Goal: Information Seeking & Learning: Learn about a topic

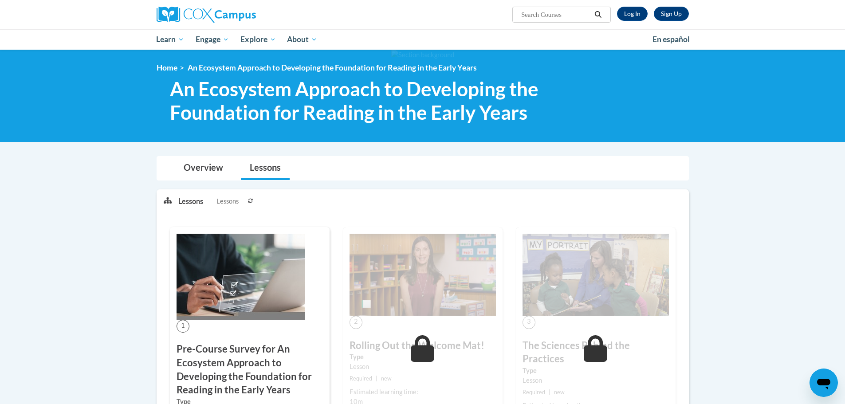
scroll to position [133, 0]
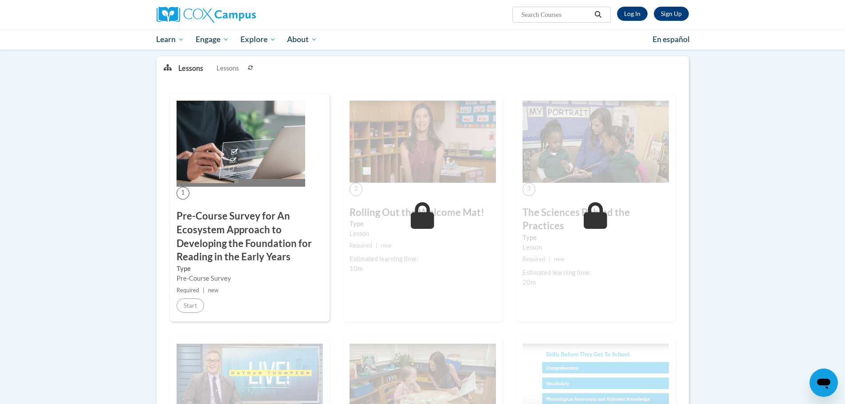
click at [186, 192] on span "1" at bounding box center [182, 193] width 13 height 13
click at [641, 13] on link "Log In" at bounding box center [632, 14] width 31 height 14
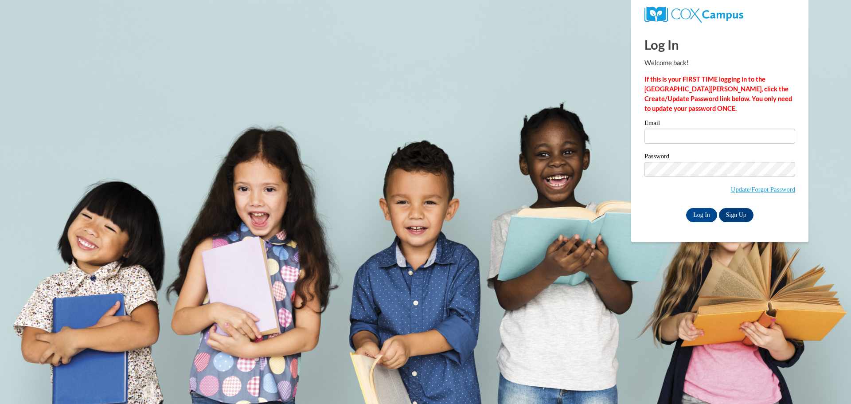
click at [676, 144] on div "Email" at bounding box center [720, 135] width 151 height 31
drag, startPoint x: 677, startPoint y: 138, endPoint x: 677, endPoint y: 144, distance: 6.2
click at [677, 138] on input "Email" at bounding box center [720, 136] width 151 height 15
type input "jessie.hoke@mcapps.org"
click at [705, 213] on input "Log In" at bounding box center [701, 215] width 31 height 14
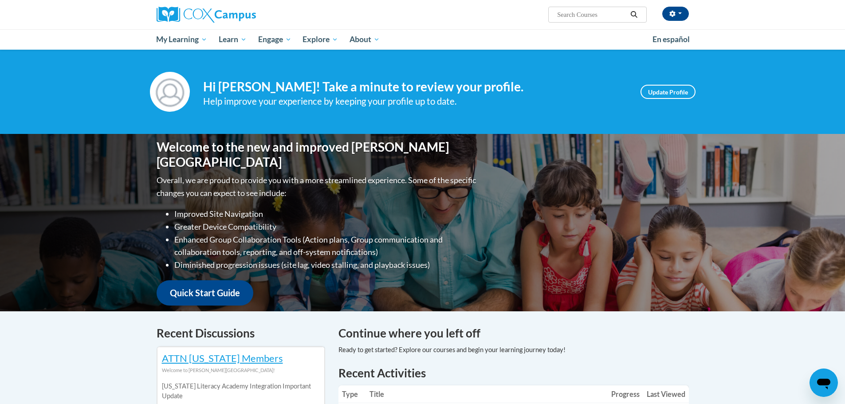
scroll to position [222, 0]
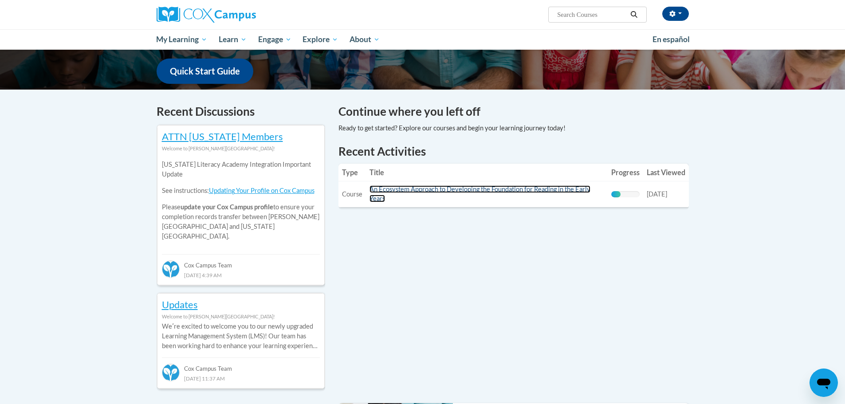
click at [466, 192] on link "An Ecosystem Approach to Developing the Foundation for Reading in the Early Yea…" at bounding box center [479, 193] width 221 height 17
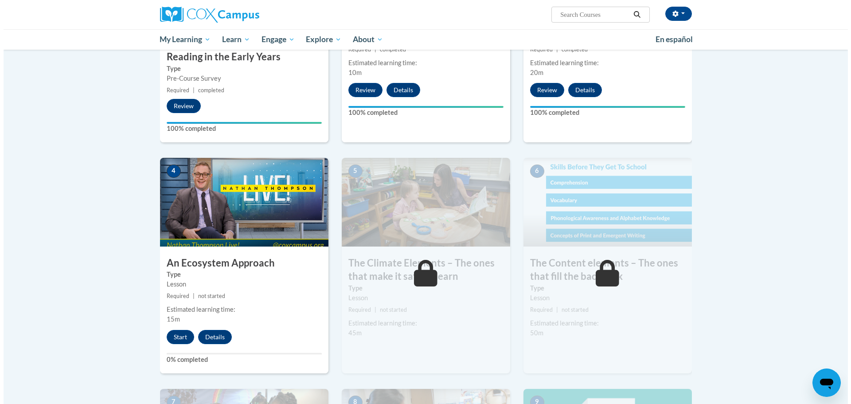
scroll to position [399, 0]
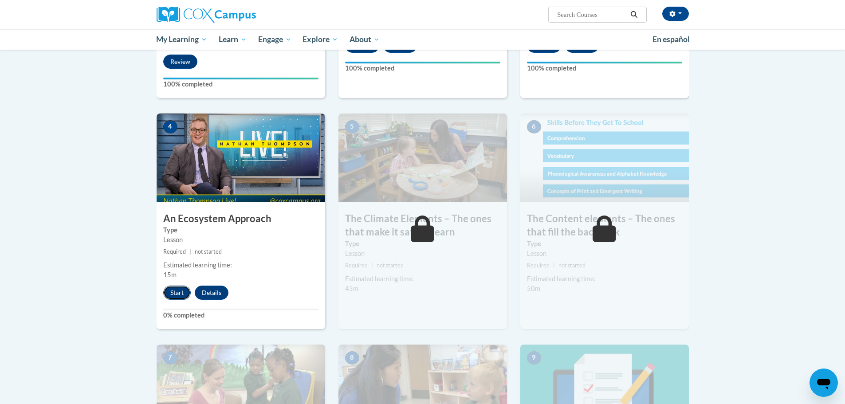
click at [173, 291] on button "Start" at bounding box center [176, 293] width 27 height 14
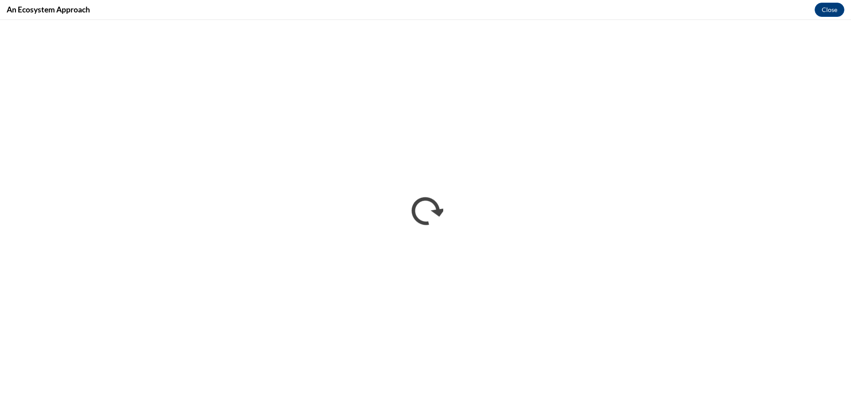
scroll to position [0, 0]
